Goal: Entertainment & Leisure: Consume media (video, audio)

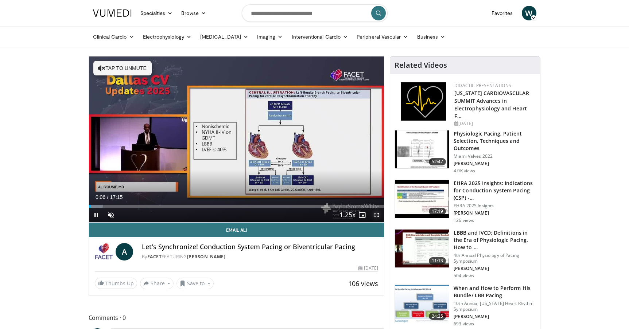
click at [378, 217] on span "Video Player" at bounding box center [376, 215] width 15 height 15
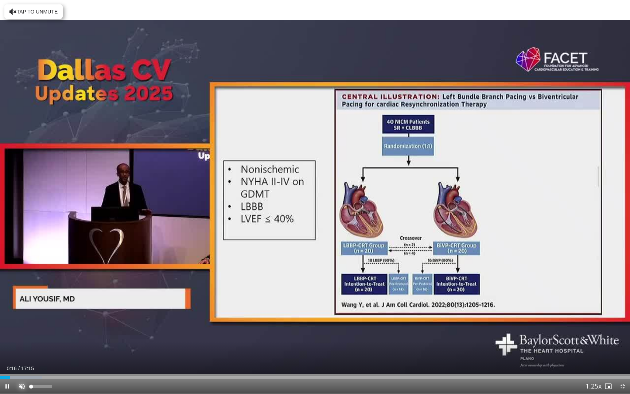
click at [21, 329] on span "Video Player" at bounding box center [22, 386] width 15 height 15
